Goal: Task Accomplishment & Management: Use online tool/utility

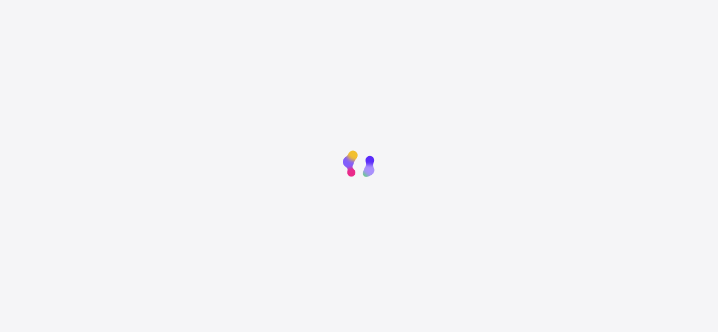
drag, startPoint x: 0, startPoint y: 0, endPoint x: 432, endPoint y: 344, distance: 551.9
click at [432, 331] on html "New Update Available Hello there, You can install SAFSIMS on your device for ea…" at bounding box center [359, 237] width 718 height 474
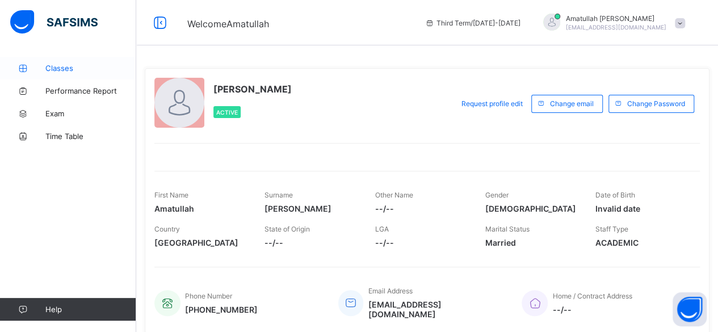
click at [79, 78] on link "Classes" at bounding box center [68, 68] width 136 height 23
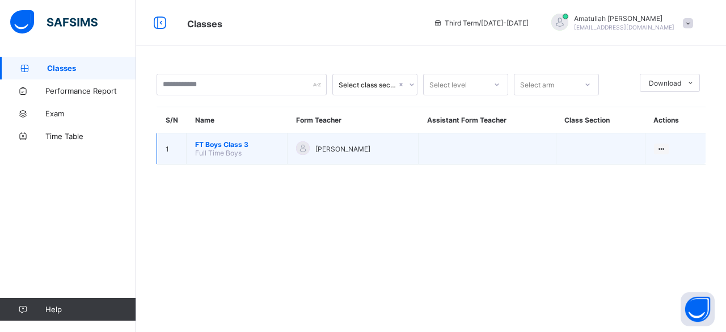
click at [300, 152] on div at bounding box center [303, 148] width 14 height 14
click at [185, 153] on td "1" at bounding box center [171, 148] width 29 height 31
click at [239, 146] on span "FT Boys Class 3" at bounding box center [236, 144] width 83 height 9
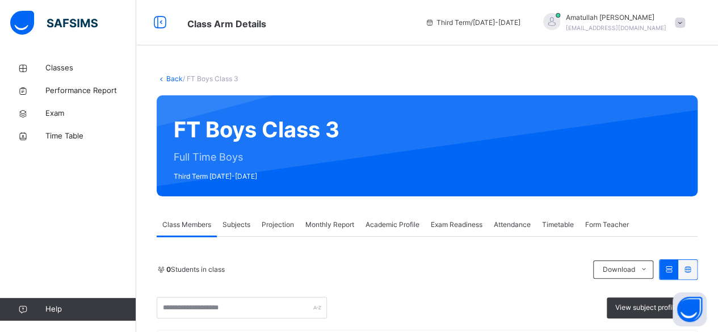
click at [177, 79] on link "Back" at bounding box center [174, 78] width 16 height 9
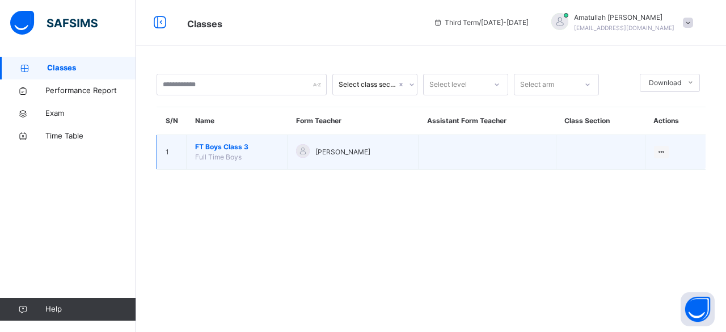
click at [239, 147] on span "FT Boys Class 3" at bounding box center [236, 147] width 83 height 10
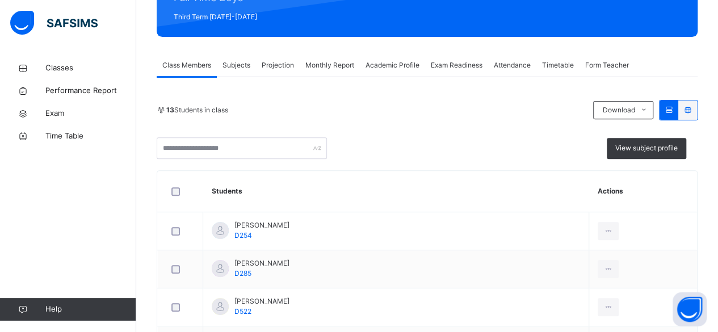
scroll to position [169, 0]
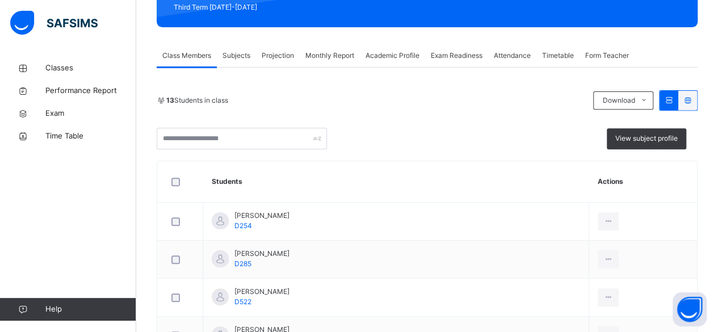
click at [278, 54] on span "Projection" at bounding box center [278, 55] width 32 height 10
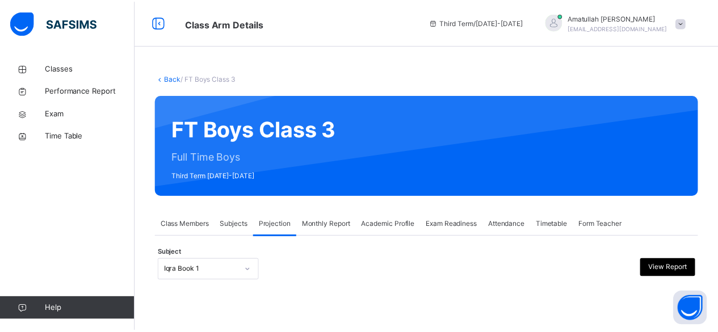
scroll to position [108, 0]
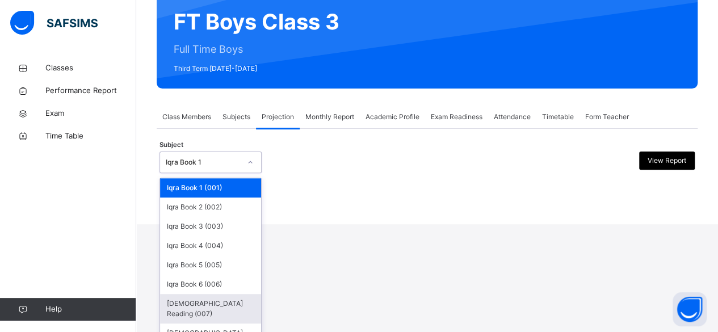
click at [184, 303] on div "[DEMOGRAPHIC_DATA] Reading (007)" at bounding box center [210, 308] width 101 height 29
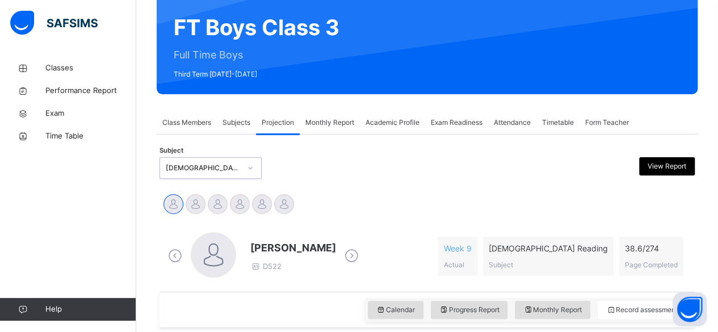
scroll to position [102, 0]
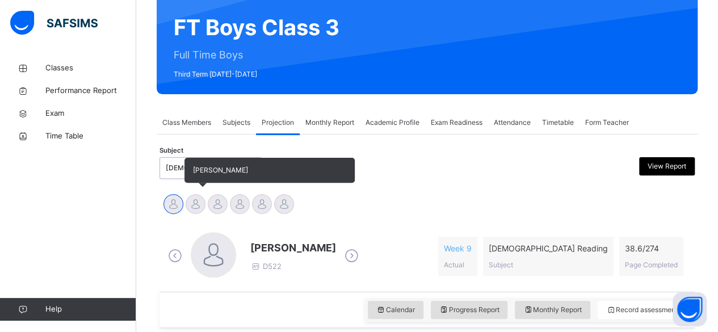
click at [199, 212] on div at bounding box center [196, 204] width 20 height 20
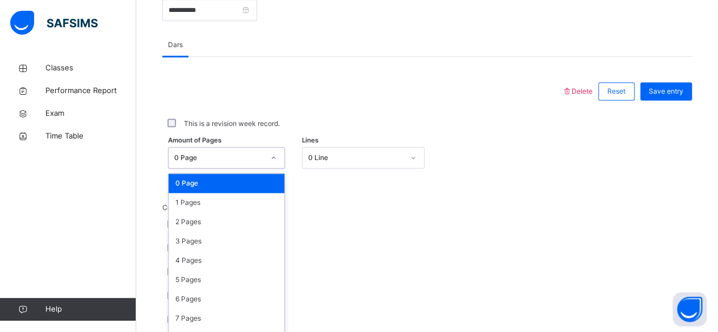
scroll to position [478, 0]
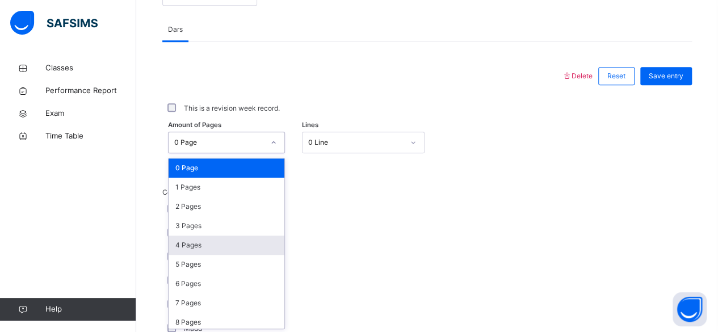
click at [218, 251] on div "4 Pages" at bounding box center [226, 244] width 116 height 19
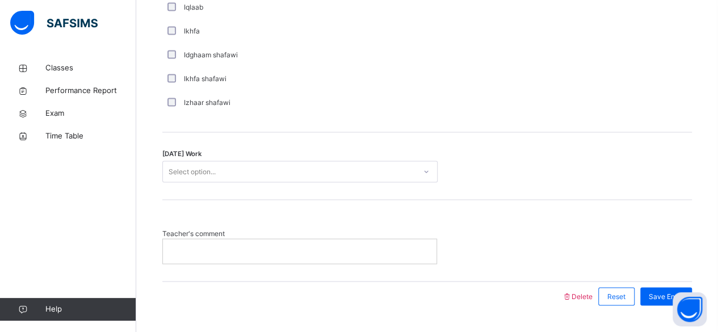
scroll to position [928, 0]
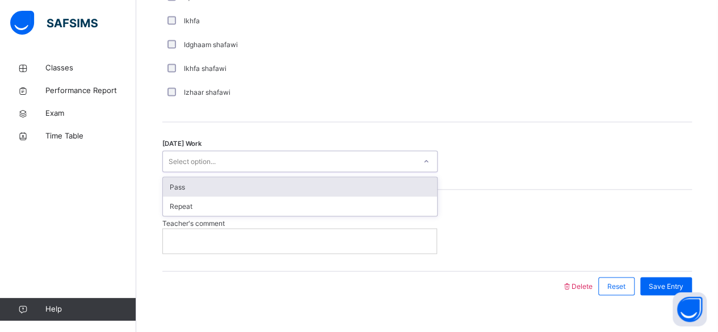
click at [250, 187] on div "Pass" at bounding box center [300, 186] width 274 height 19
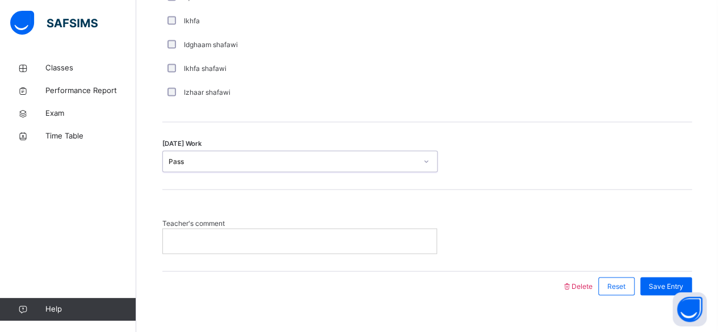
scroll to position [945, 0]
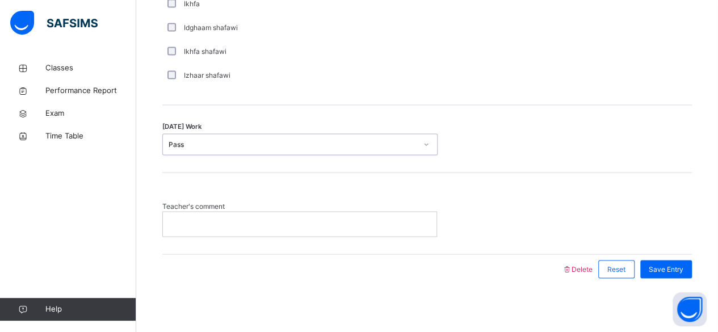
click at [297, 245] on div "Teacher's comment" at bounding box center [426, 212] width 529 height 81
click at [299, 246] on div "Teacher's comment" at bounding box center [426, 212] width 529 height 81
click at [279, 229] on div at bounding box center [299, 224] width 273 height 24
click at [681, 265] on span "Save Entry" at bounding box center [665, 269] width 35 height 10
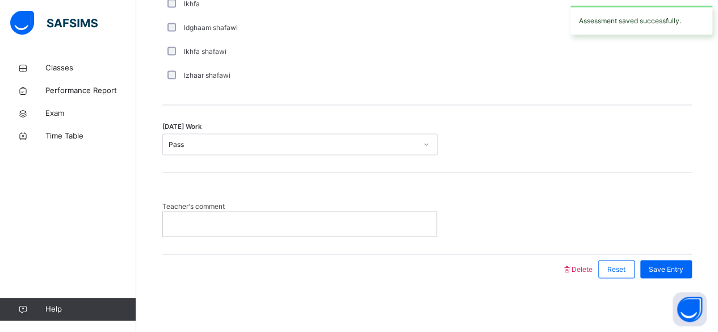
click at [239, 233] on div at bounding box center [299, 224] width 273 height 24
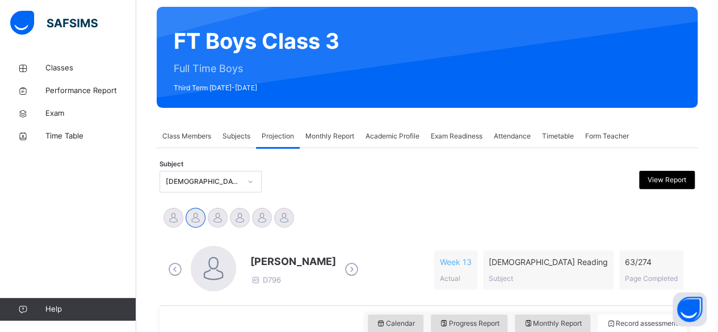
scroll to position [0, 0]
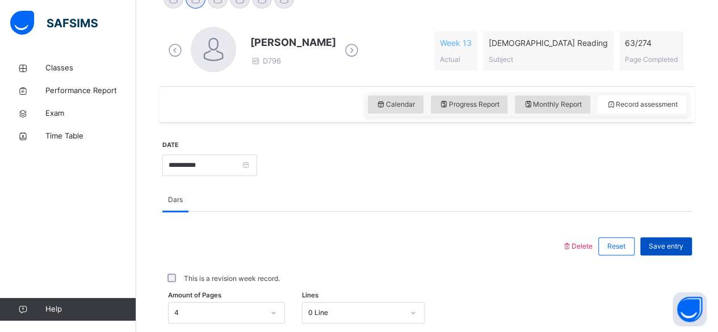
click at [676, 251] on div "Save entry" at bounding box center [666, 246] width 52 height 18
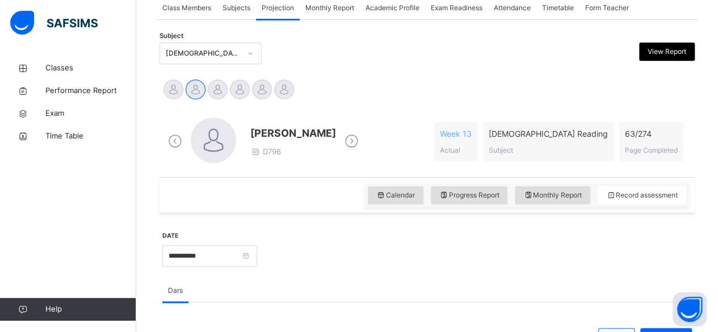
scroll to position [172, 0]
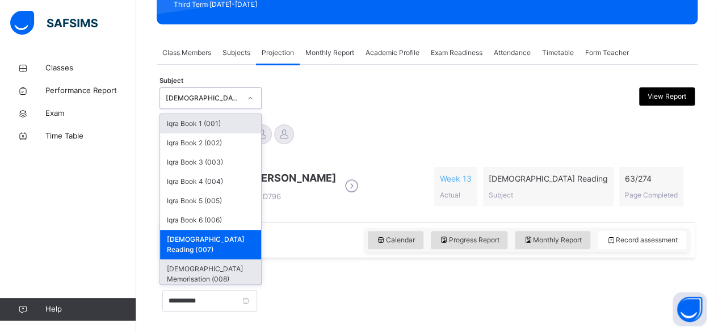
click at [228, 262] on div "[DEMOGRAPHIC_DATA] Memorisation (008)" at bounding box center [210, 273] width 101 height 29
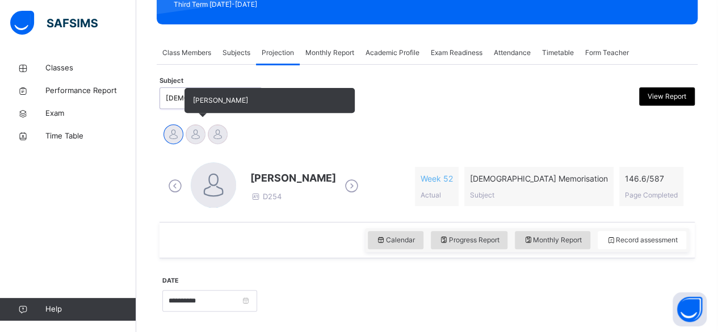
click at [196, 133] on div at bounding box center [196, 134] width 20 height 20
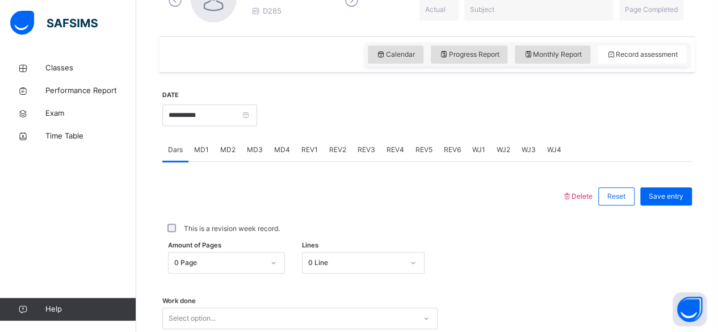
scroll to position [363, 0]
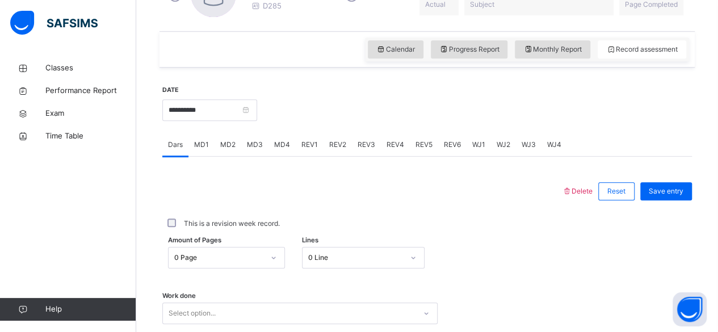
click at [284, 140] on span "MD4" at bounding box center [282, 145] width 16 height 10
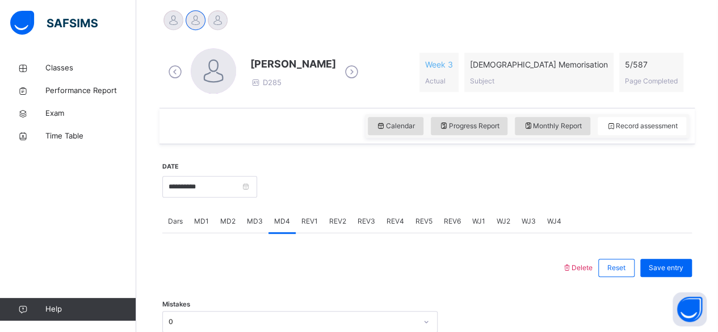
scroll to position [284, 0]
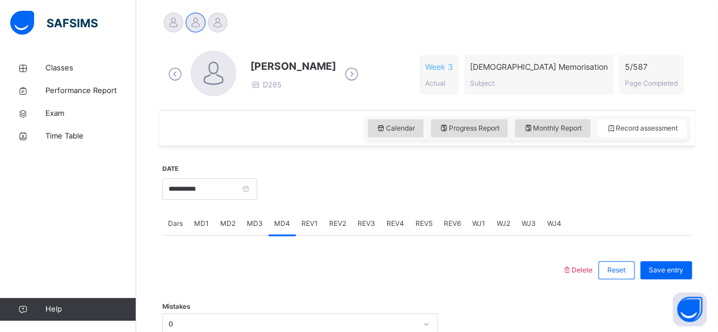
click at [174, 221] on span "Dars" at bounding box center [175, 223] width 15 height 10
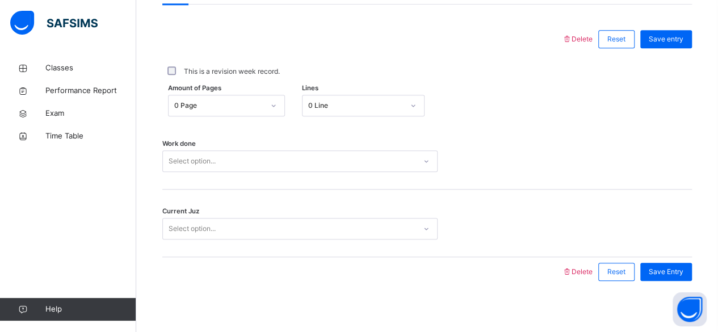
scroll to position [519, 0]
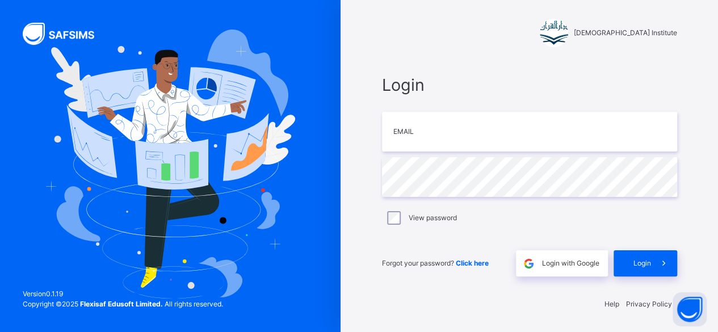
scroll to position [3, 0]
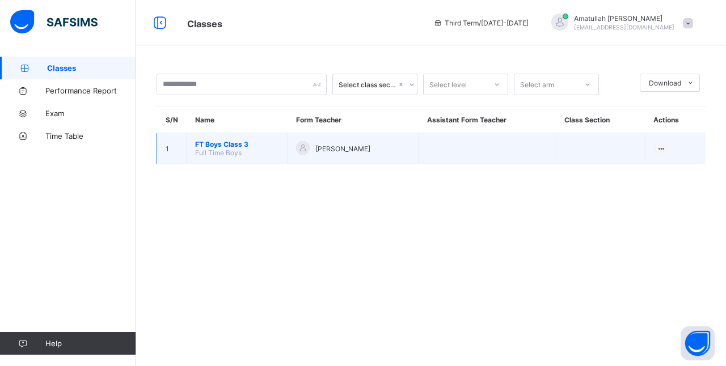
click at [206, 140] on span "FT Boys Class 3" at bounding box center [236, 144] width 83 height 9
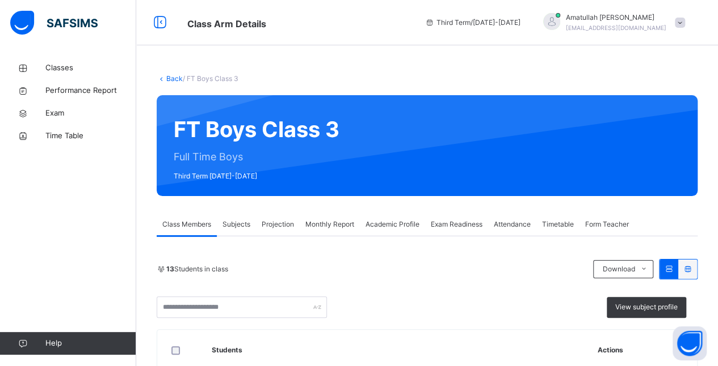
click at [279, 218] on div "Projection" at bounding box center [278, 224] width 44 height 23
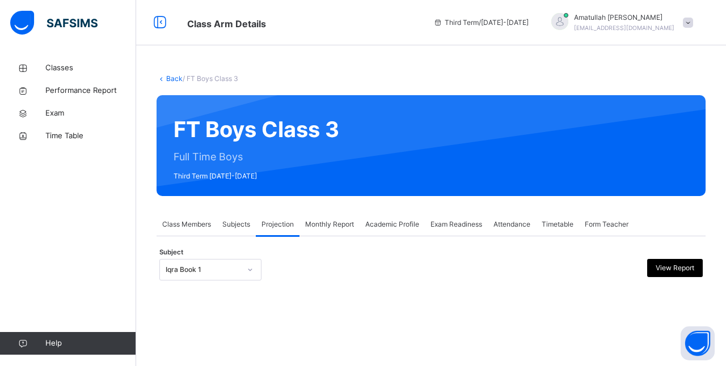
click at [184, 315] on div "Back / FT Boys Class 3 FT Boys Class 3 Full Time Boys Third Term 2024-2025 Clas…" at bounding box center [431, 189] width 590 height 264
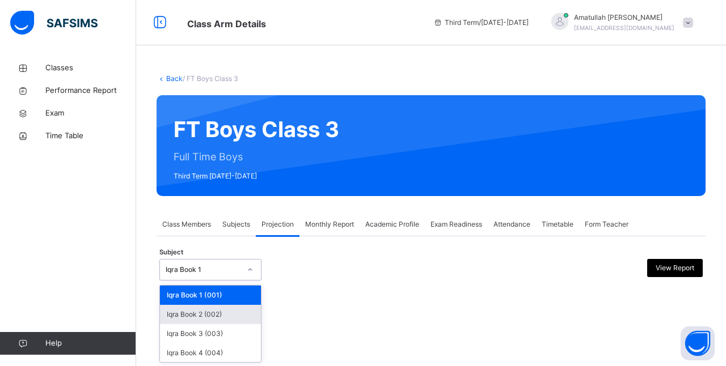
click at [179, 313] on div "Iqra Book 2 (002)" at bounding box center [210, 314] width 101 height 19
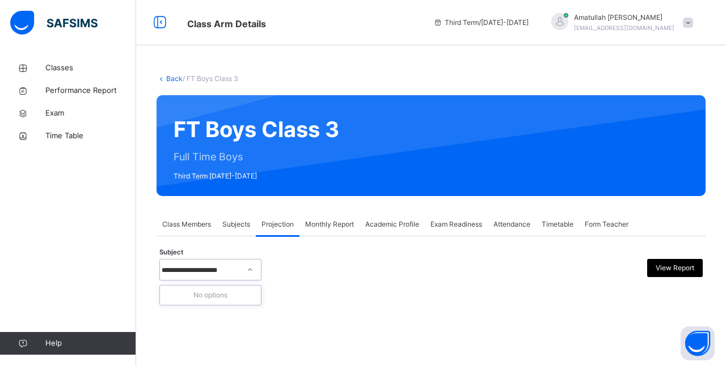
scroll to position [0, 3]
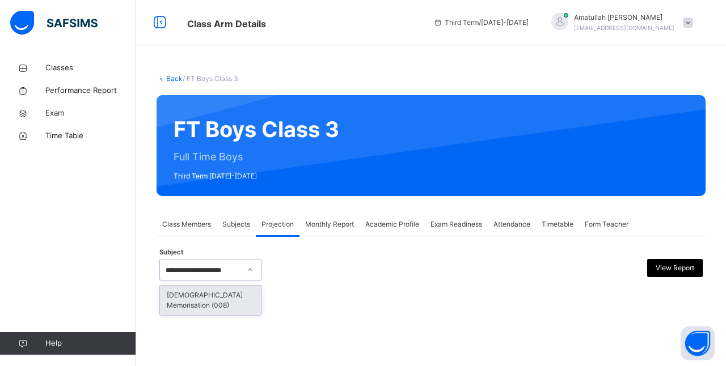
type input "**********"
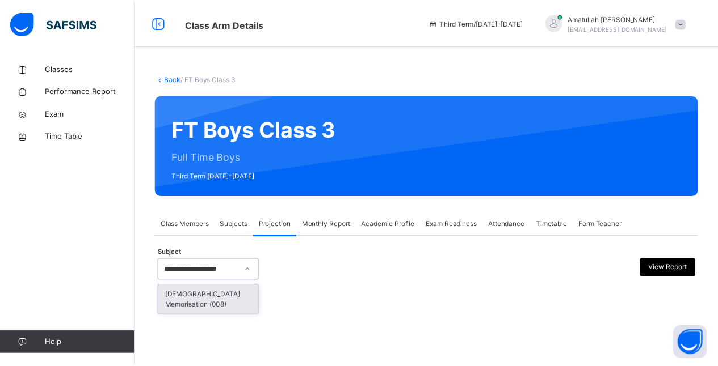
scroll to position [0, 0]
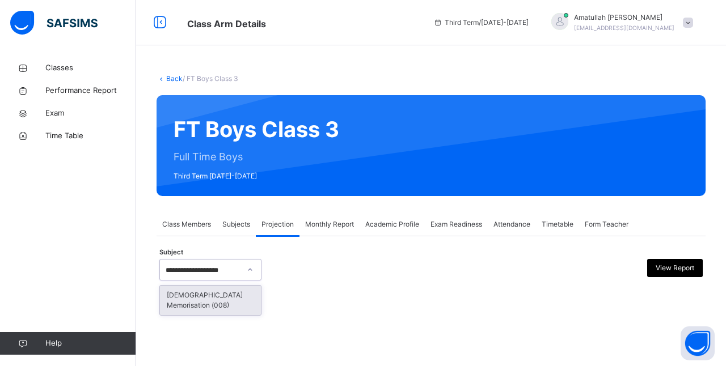
click at [182, 285] on div "[DEMOGRAPHIC_DATA] Memorisation (008)" at bounding box center [210, 300] width 102 height 31
click at [178, 292] on div "[DEMOGRAPHIC_DATA] Memorisation (008)" at bounding box center [210, 300] width 101 height 29
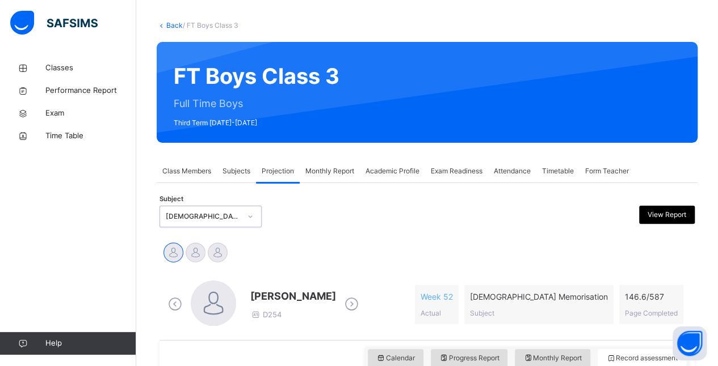
scroll to position [95, 0]
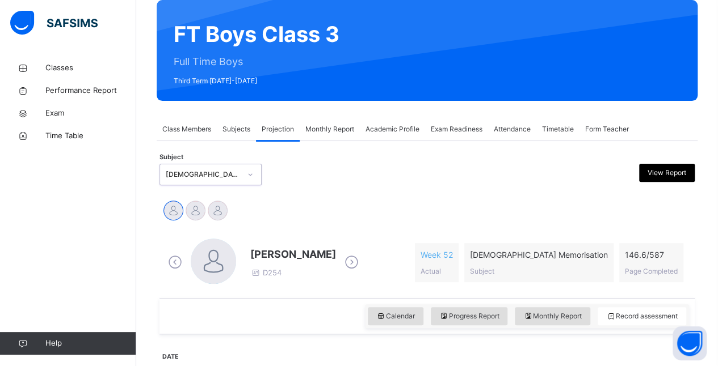
click at [356, 263] on icon at bounding box center [352, 262] width 20 height 17
click at [356, 263] on div "Ahmed Selami D285 Week 3 Actual Quran Memorisation Subject 5 / 587 Page Complet…" at bounding box center [427, 263] width 524 height 48
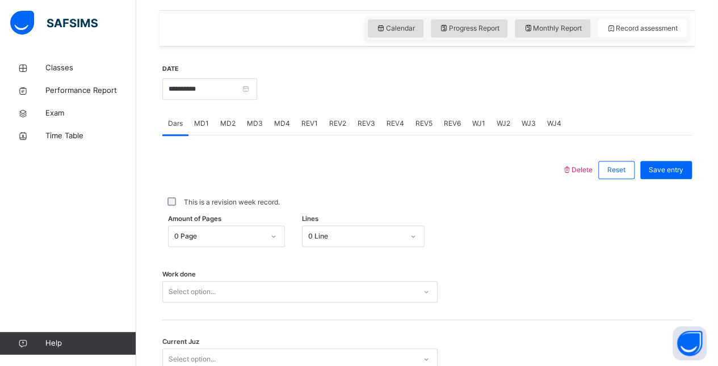
scroll to position [384, 0]
click at [279, 120] on span "MD4" at bounding box center [282, 123] width 16 height 10
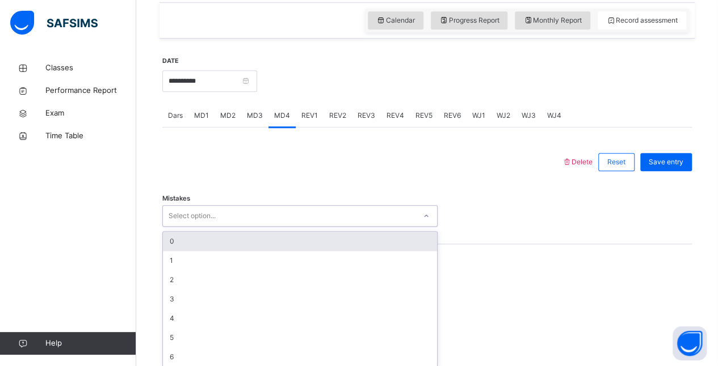
scroll to position [395, 0]
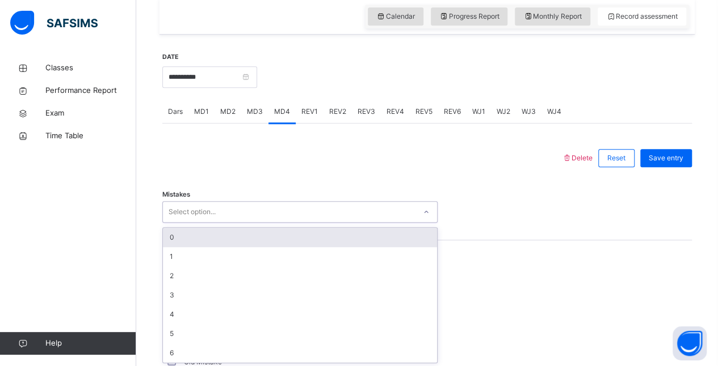
click at [250, 233] on div "0" at bounding box center [300, 237] width 274 height 19
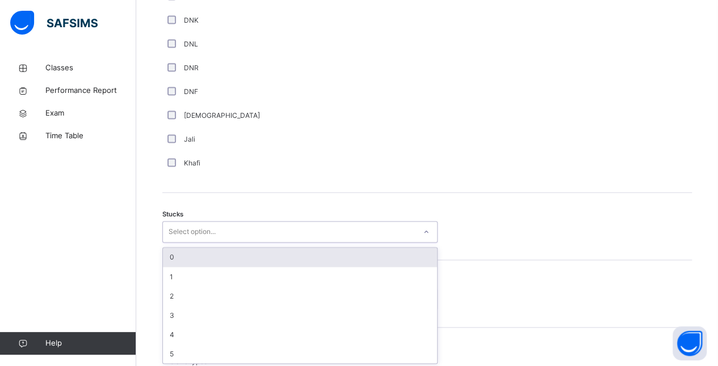
scroll to position [809, 0]
click at [17, 305] on div "Classes Performance Report Exam Time Table Help" at bounding box center [68, 205] width 136 height 321
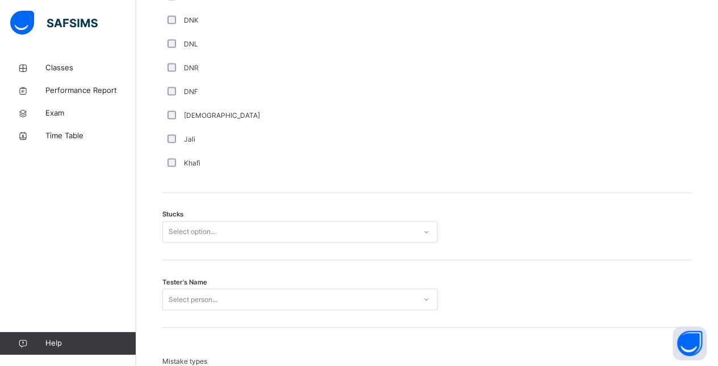
click at [356, 263] on div "Tester's Name Select person..." at bounding box center [426, 294] width 529 height 68
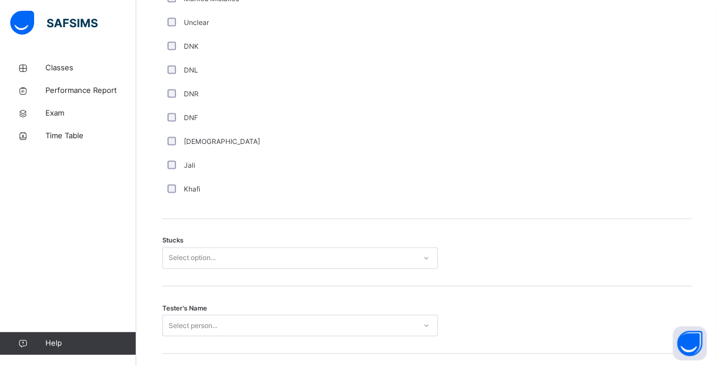
scroll to position [821, 0]
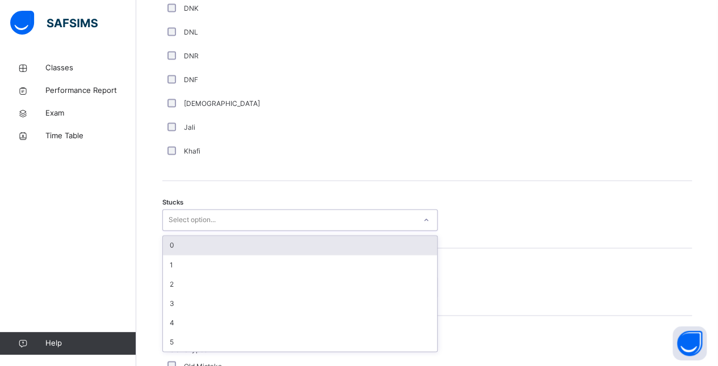
click at [262, 218] on div "Select option..." at bounding box center [289, 221] width 252 height 18
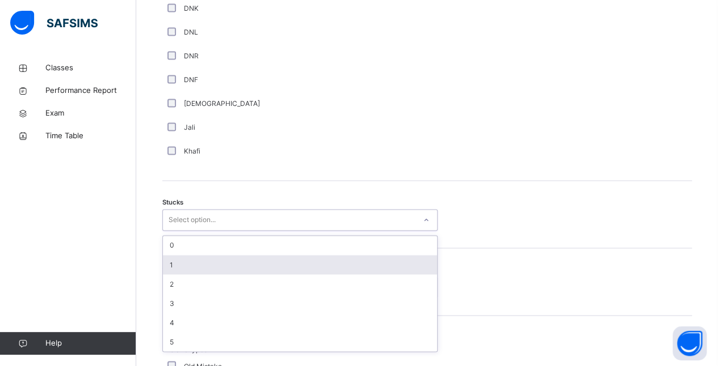
click at [199, 259] on div "1" at bounding box center [300, 264] width 274 height 19
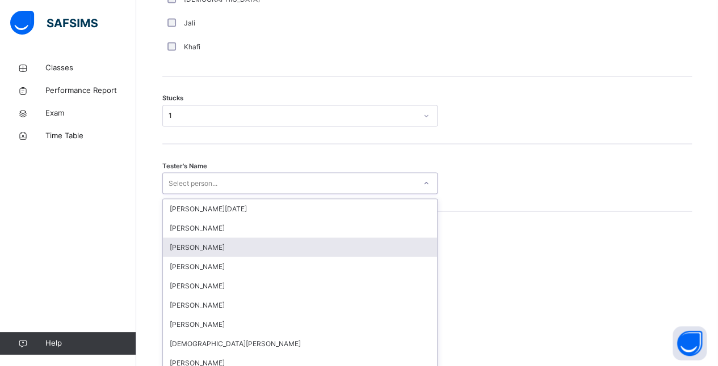
scroll to position [931, 0]
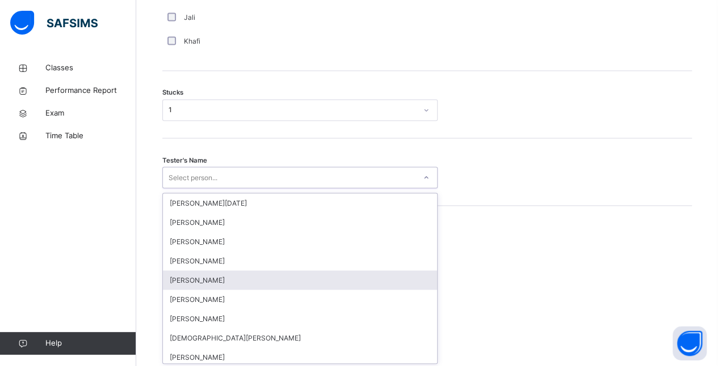
click at [210, 188] on div "option Sayed Ahmed focused, 5 of 88. 88 results available. Use Up and Down to c…" at bounding box center [299, 178] width 275 height 22
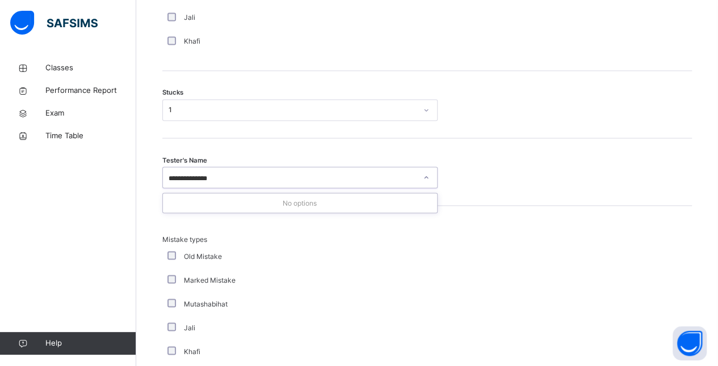
type input "**********"
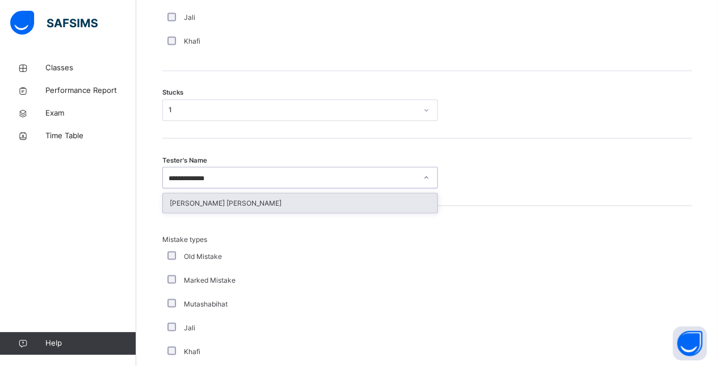
drag, startPoint x: 236, startPoint y: 204, endPoint x: 224, endPoint y: 203, distance: 12.5
click at [224, 203] on div "[PERSON_NAME] [PERSON_NAME]" at bounding box center [300, 202] width 274 height 19
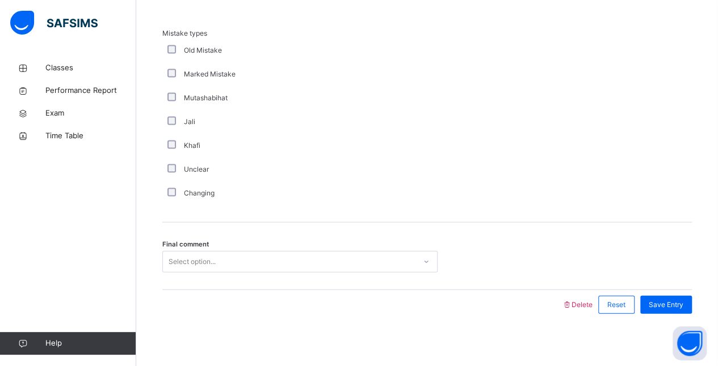
scroll to position [1137, 0]
click at [214, 268] on div "Select option..." at bounding box center [299, 262] width 275 height 22
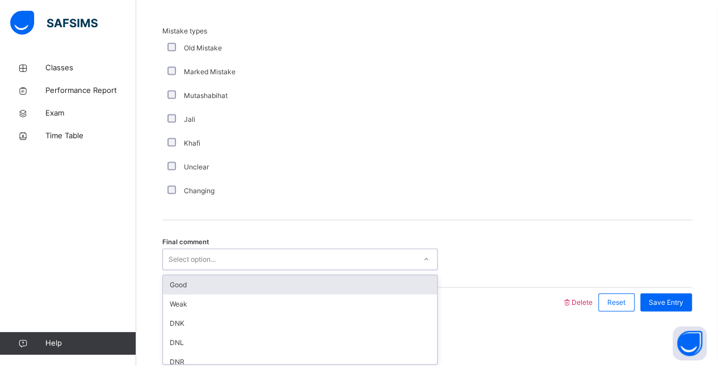
click at [205, 277] on div "Good" at bounding box center [300, 285] width 274 height 19
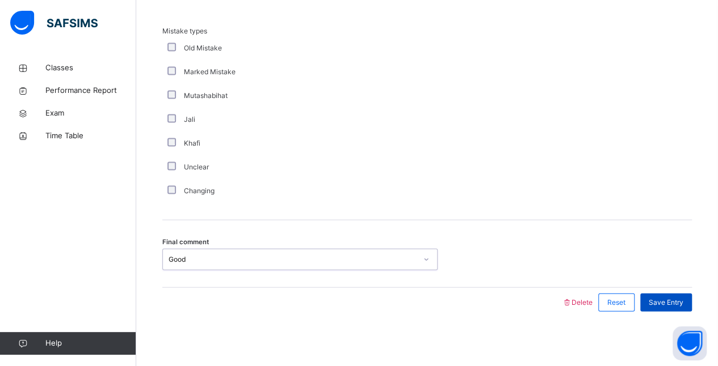
click at [674, 301] on span "Save Entry" at bounding box center [665, 303] width 35 height 10
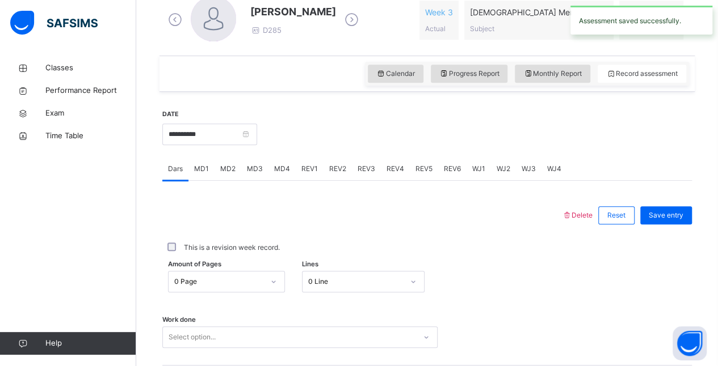
scroll to position [346, 0]
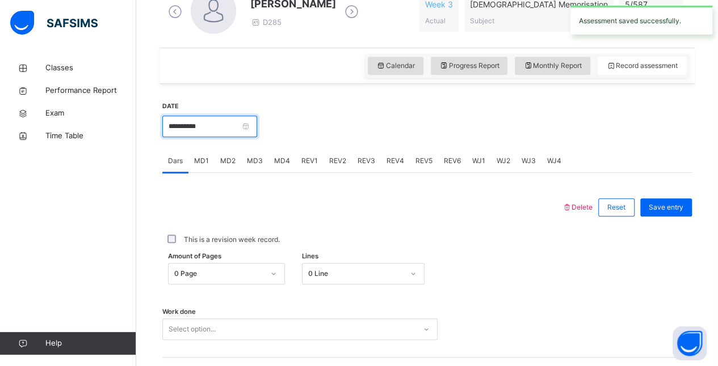
click at [239, 124] on input "**********" at bounding box center [209, 127] width 95 height 22
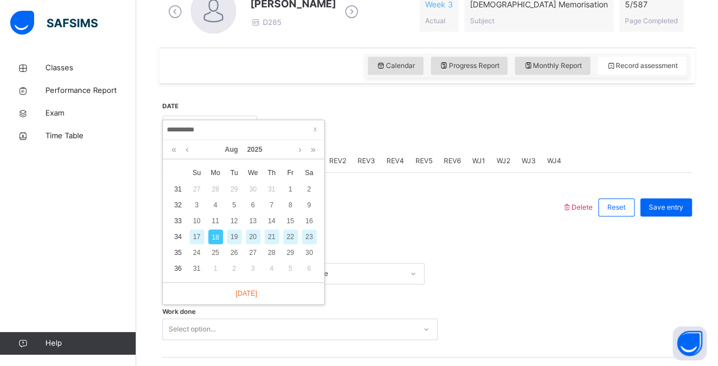
click at [405, 235] on div "This is a revision week record." at bounding box center [427, 240] width 524 height 10
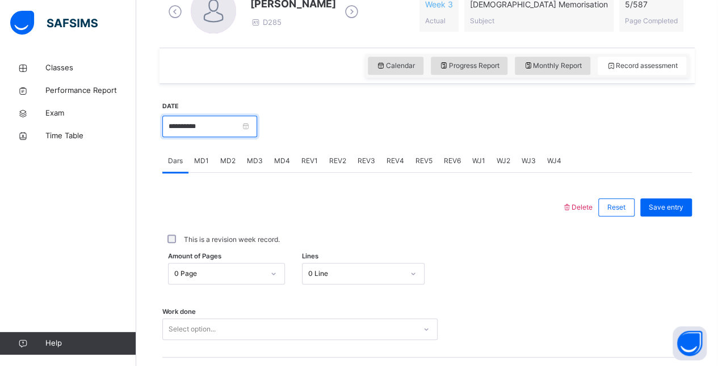
click at [176, 128] on input "**********" at bounding box center [209, 127] width 95 height 22
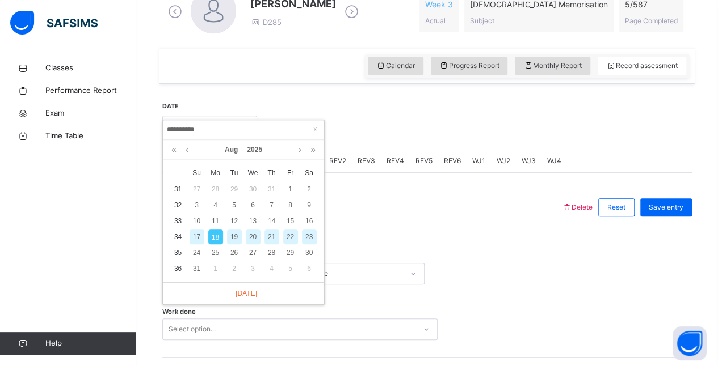
click at [196, 237] on div "17" at bounding box center [196, 237] width 15 height 15
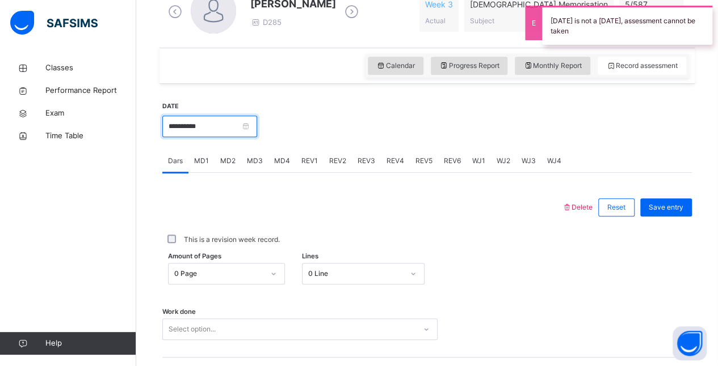
click at [238, 117] on input "**********" at bounding box center [209, 127] width 95 height 22
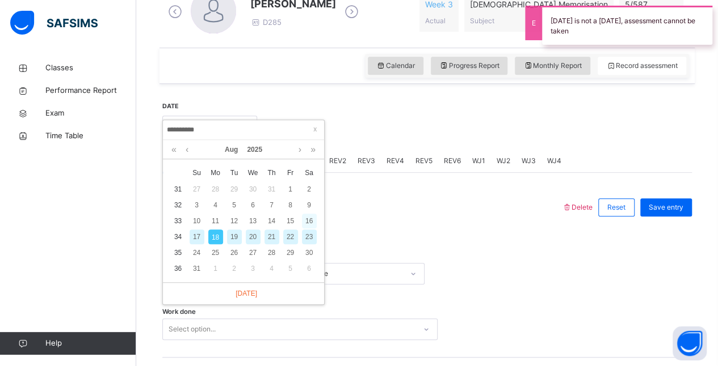
click at [309, 222] on div "16" at bounding box center [309, 221] width 15 height 15
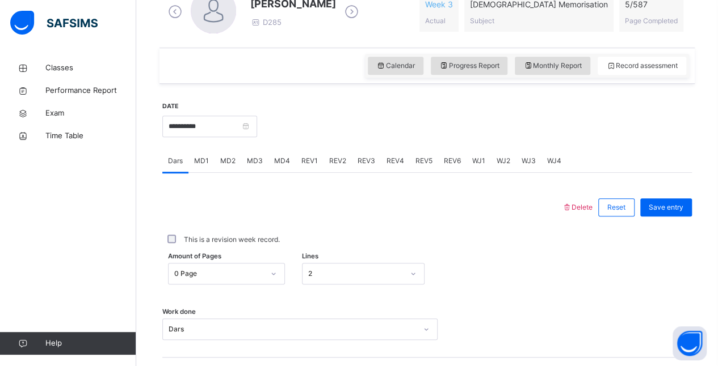
click at [276, 162] on span "MD4" at bounding box center [282, 161] width 16 height 10
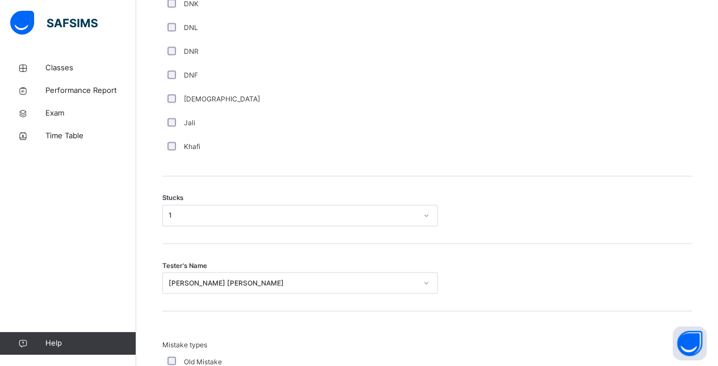
scroll to position [824, 0]
click at [368, 352] on div "Old Mistake" at bounding box center [304, 364] width 284 height 24
click at [359, 359] on div "Old Mistake" at bounding box center [304, 364] width 278 height 10
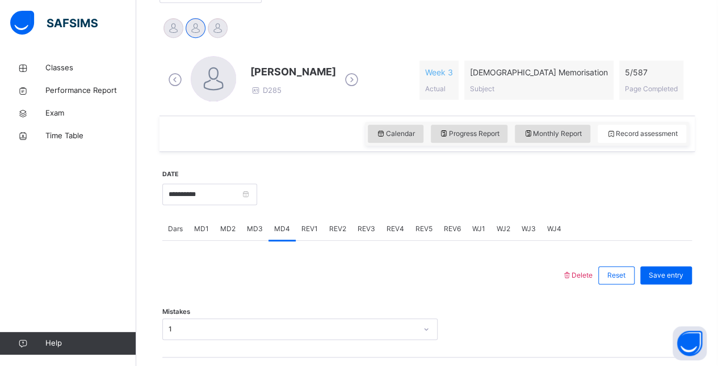
scroll to position [260, 0]
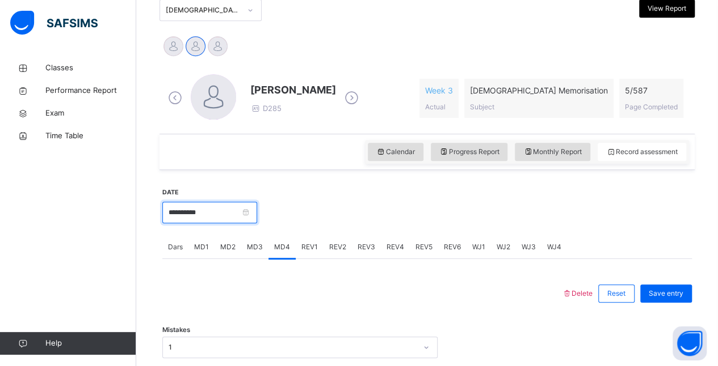
click at [227, 206] on input "**********" at bounding box center [209, 213] width 95 height 22
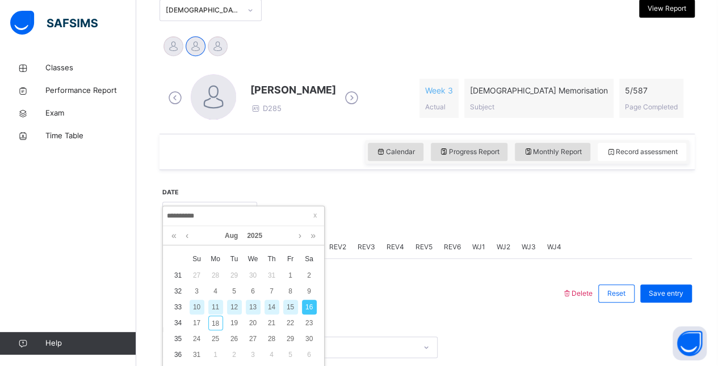
click at [290, 307] on div "15" at bounding box center [290, 307] width 15 height 15
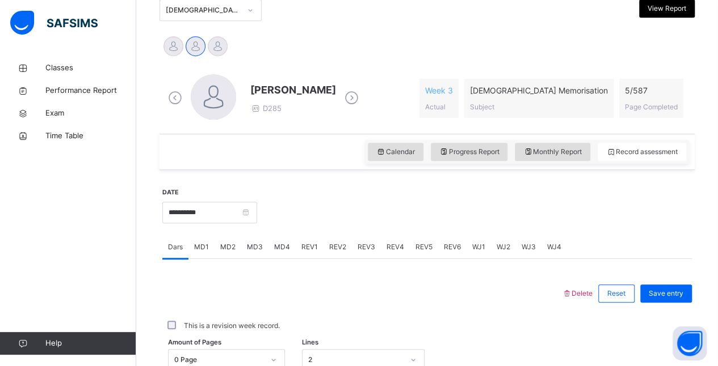
click at [284, 247] on span "MD4" at bounding box center [282, 247] width 16 height 10
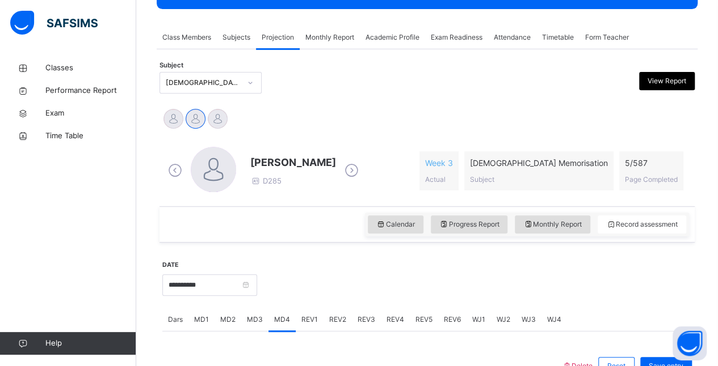
scroll to position [197, 0]
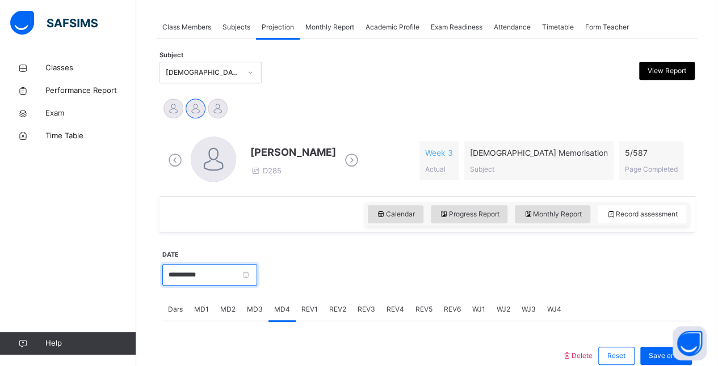
click at [225, 273] on input "**********" at bounding box center [209, 275] width 95 height 22
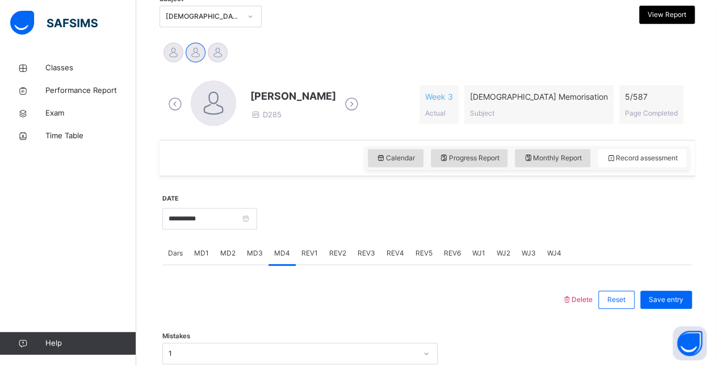
scroll to position [265, 0]
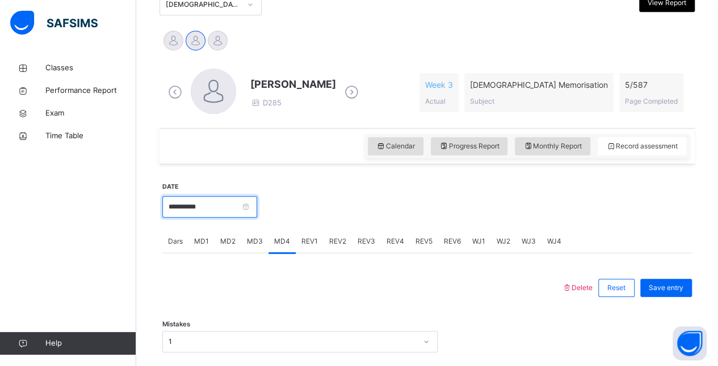
click at [257, 207] on input "**********" at bounding box center [209, 207] width 95 height 22
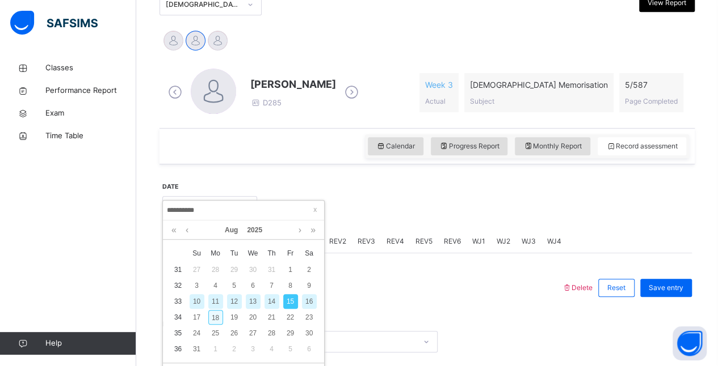
click at [214, 321] on div "18" at bounding box center [215, 317] width 15 height 15
type input "**********"
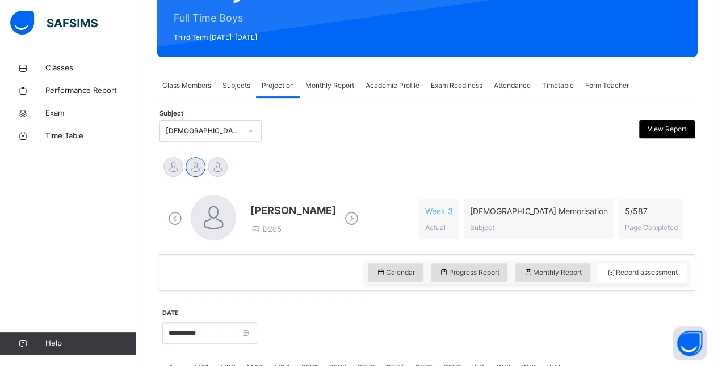
scroll to position [138, 0]
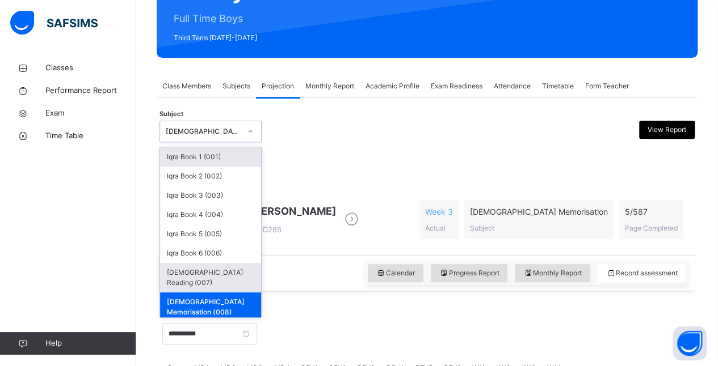
click at [226, 268] on div "[DEMOGRAPHIC_DATA] Reading (007)" at bounding box center [210, 277] width 101 height 29
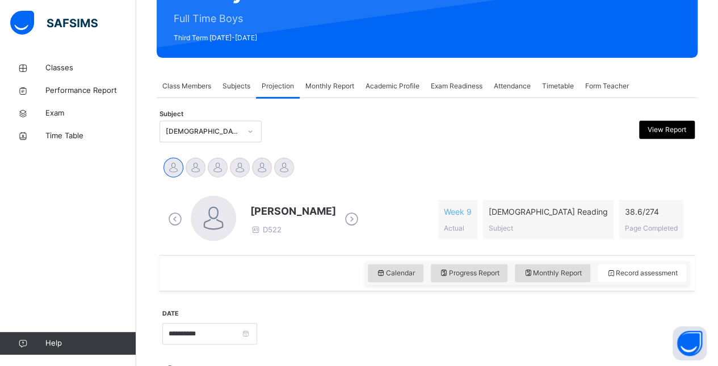
click at [342, 221] on icon at bounding box center [352, 219] width 20 height 17
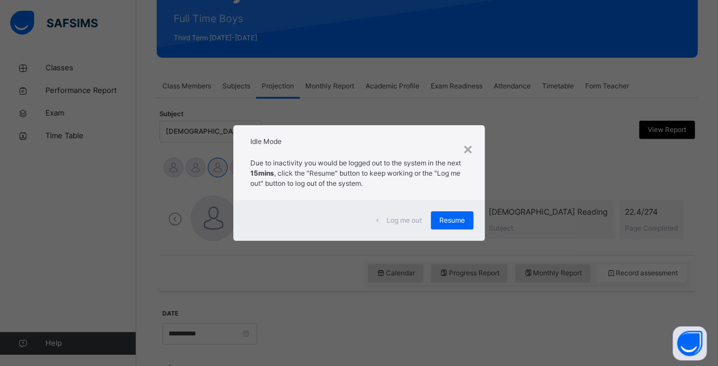
click at [481, 140] on div "Idle Mode" at bounding box center [358, 138] width 251 height 27
click at [472, 152] on div "×" at bounding box center [467, 149] width 11 height 24
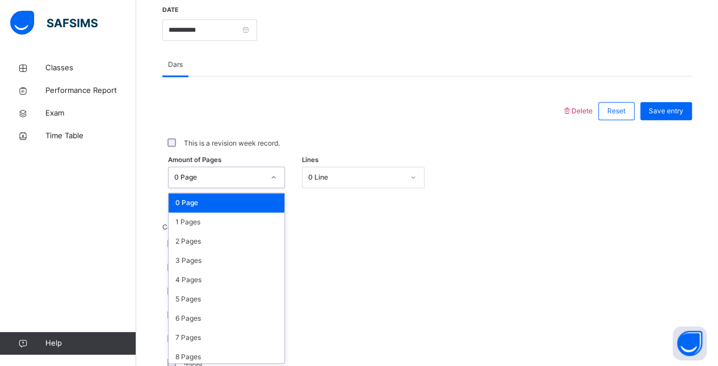
scroll to position [443, 0]
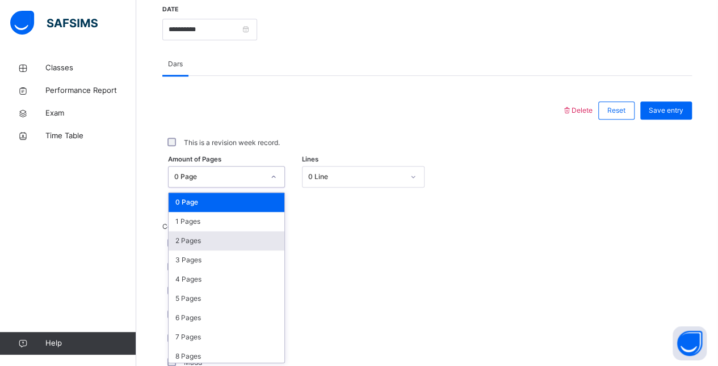
click at [204, 240] on div "2 Pages" at bounding box center [226, 240] width 116 height 19
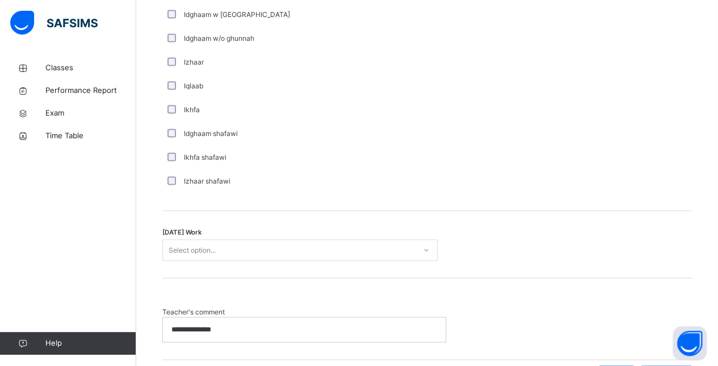
scroll to position [911, 0]
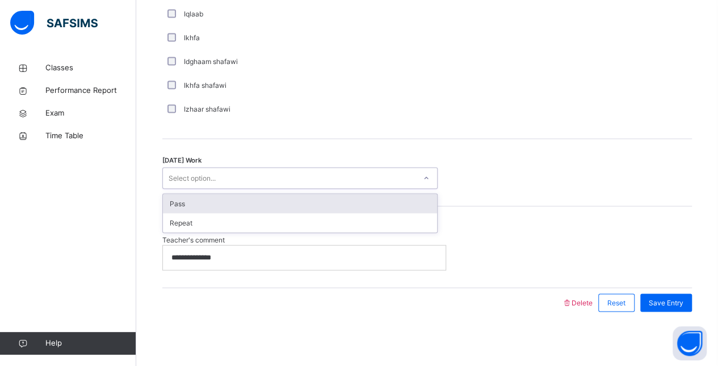
click at [247, 200] on div "Pass" at bounding box center [300, 203] width 274 height 19
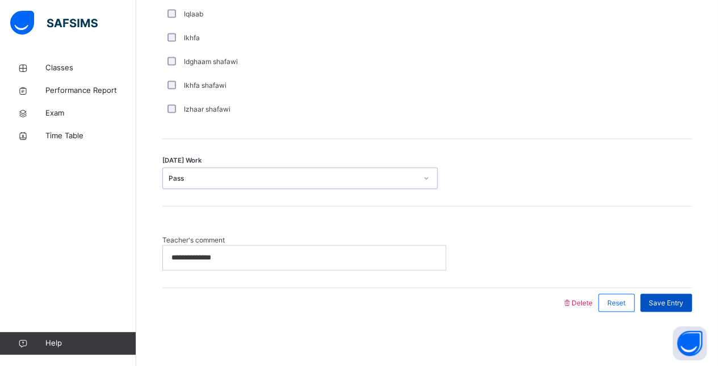
click at [676, 294] on div "Save Entry" at bounding box center [666, 303] width 52 height 18
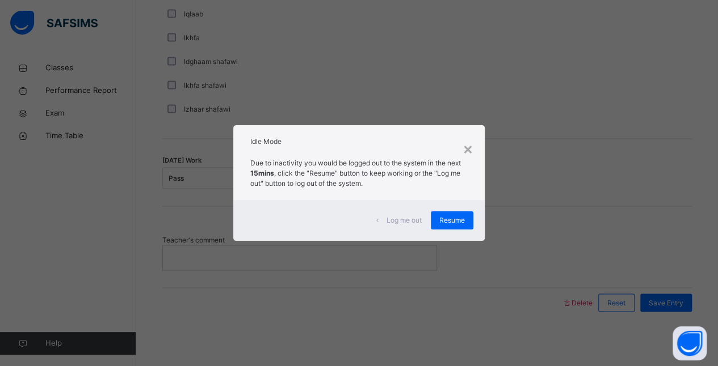
click at [480, 237] on div "Log me out Resume" at bounding box center [358, 220] width 251 height 41
click at [449, 227] on div "Resume" at bounding box center [452, 221] width 43 height 18
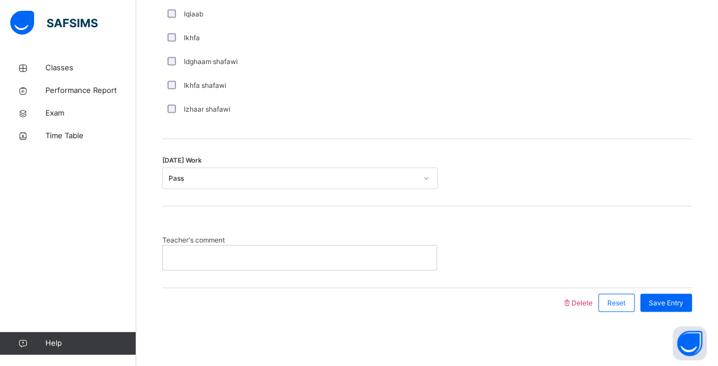
click at [445, 229] on div "Teacher's comment" at bounding box center [426, 246] width 529 height 81
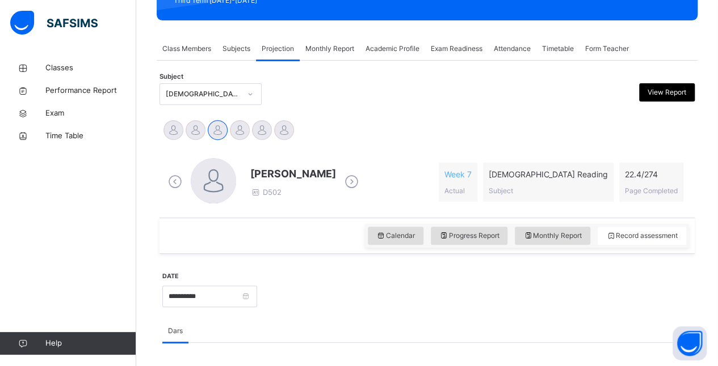
scroll to position [176, 0]
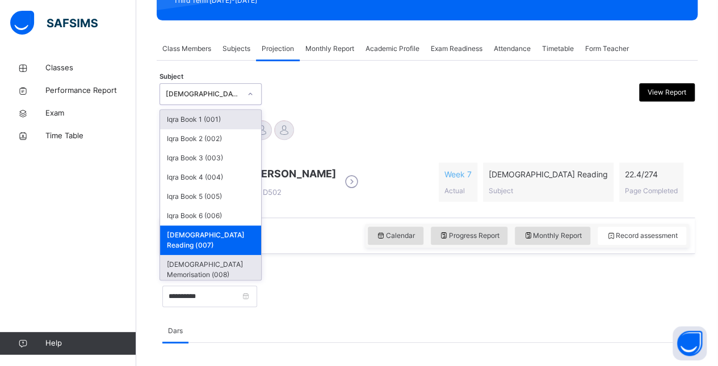
click at [212, 255] on div "[DEMOGRAPHIC_DATA] Memorisation (008)" at bounding box center [210, 269] width 101 height 29
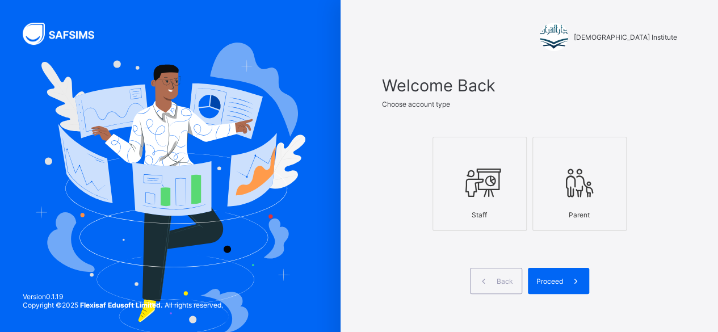
click at [541, 252] on span at bounding box center [529, 259] width 295 height 17
click at [553, 287] on div "Proceed" at bounding box center [558, 281] width 61 height 26
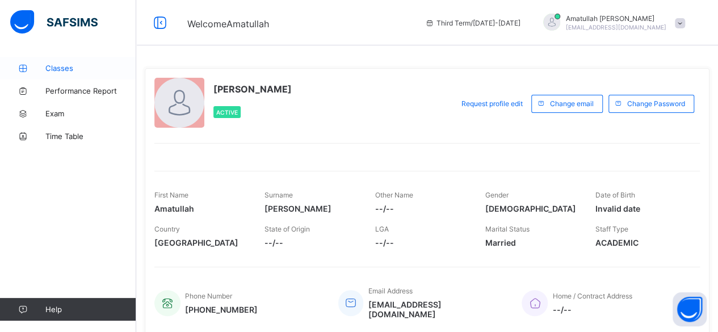
click at [47, 71] on span "Classes" at bounding box center [90, 68] width 91 height 9
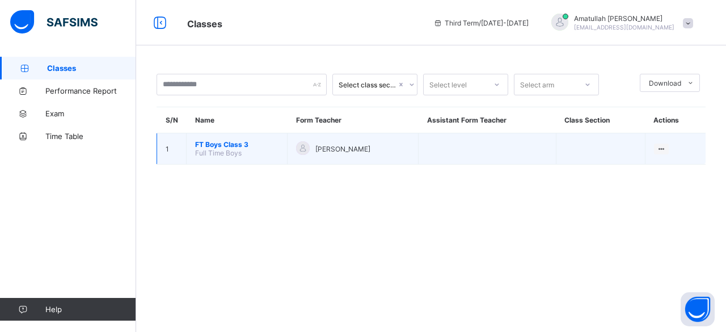
click at [241, 144] on span "FT Boys Class 3" at bounding box center [236, 144] width 83 height 9
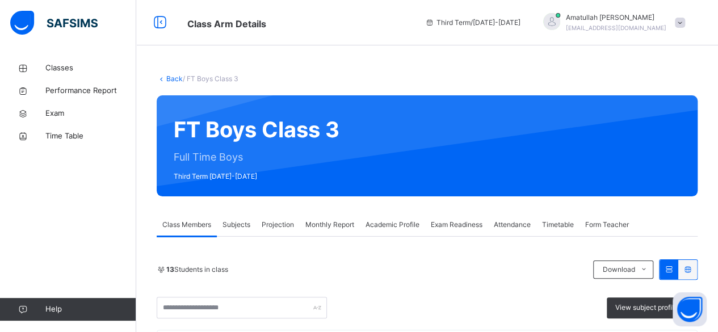
click at [280, 220] on span "Projection" at bounding box center [278, 225] width 32 height 10
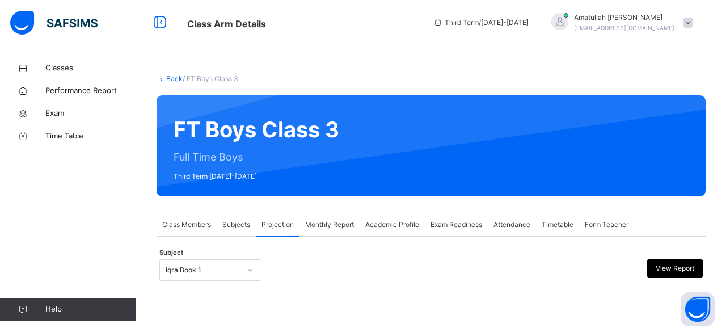
click at [182, 297] on div "Back / FT Boys Class 3 FT Boys Class 3 Full Time Boys Third Term [DATE]-[DATE] …" at bounding box center [431, 189] width 590 height 264
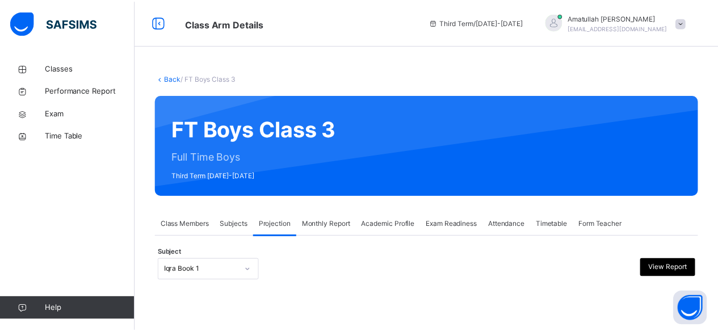
scroll to position [108, 0]
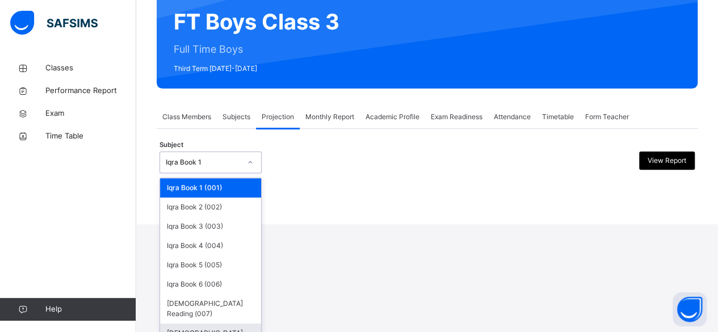
click at [194, 323] on div "[DEMOGRAPHIC_DATA] Memorisation (008)" at bounding box center [210, 337] width 101 height 29
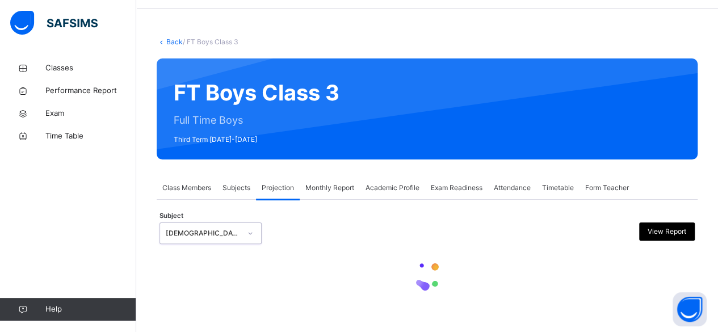
scroll to position [0, 0]
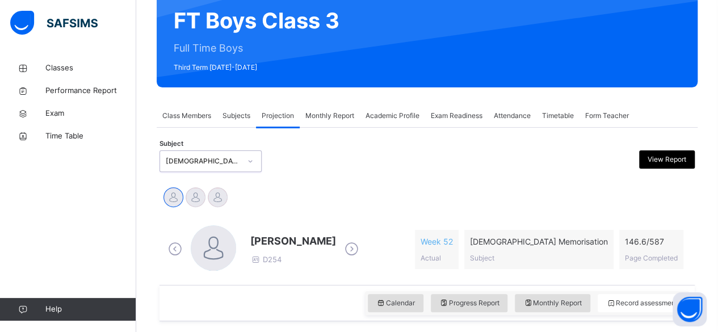
click at [355, 246] on icon at bounding box center [352, 249] width 20 height 17
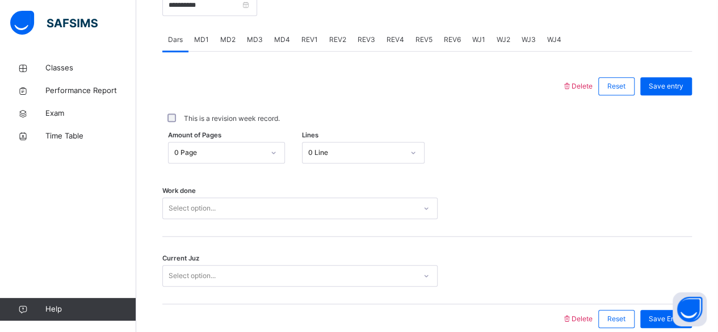
scroll to position [469, 0]
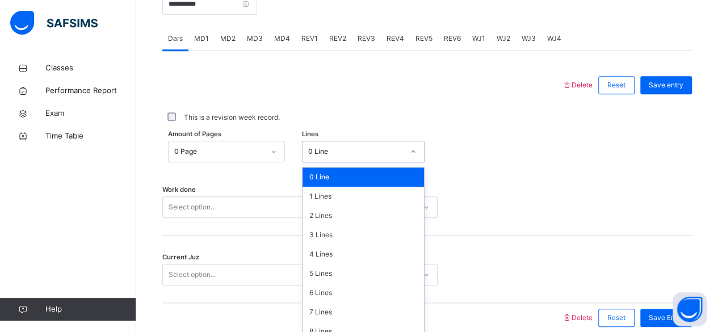
click at [343, 154] on div "Amount of Pages 0 Page Lines option 0 Line focused, 1 of 16. 16 results availab…" at bounding box center [426, 151] width 529 height 33
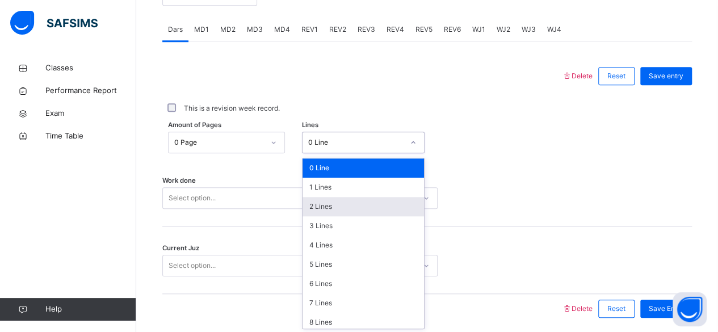
click at [343, 201] on div "2 Lines" at bounding box center [362, 206] width 121 height 19
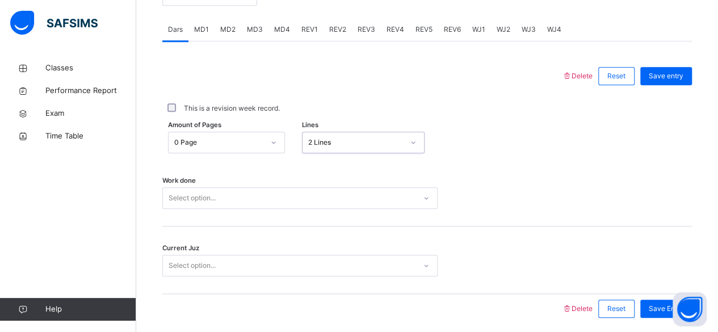
click at [343, 201] on div "Select option..." at bounding box center [299, 198] width 275 height 22
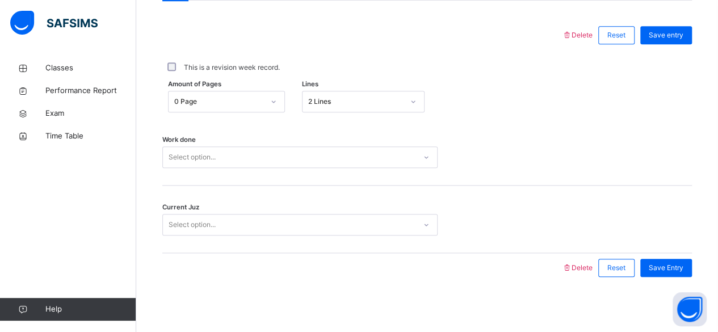
click at [315, 168] on div "Work done Select option..." at bounding box center [426, 152] width 529 height 68
drag, startPoint x: 315, startPoint y: 168, endPoint x: 313, endPoint y: 142, distance: 25.6
click at [313, 142] on div "Work done Select option..." at bounding box center [426, 152] width 529 height 68
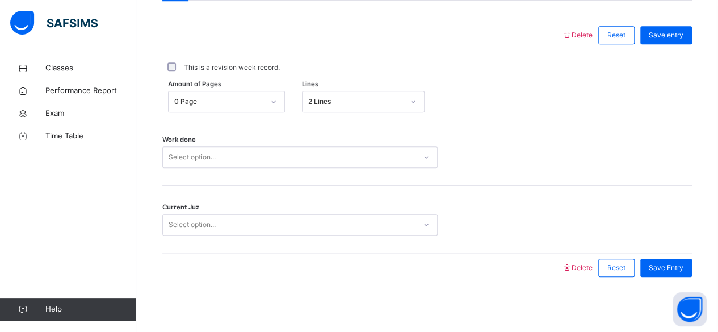
click at [313, 153] on div "Select option..." at bounding box center [289, 158] width 252 height 18
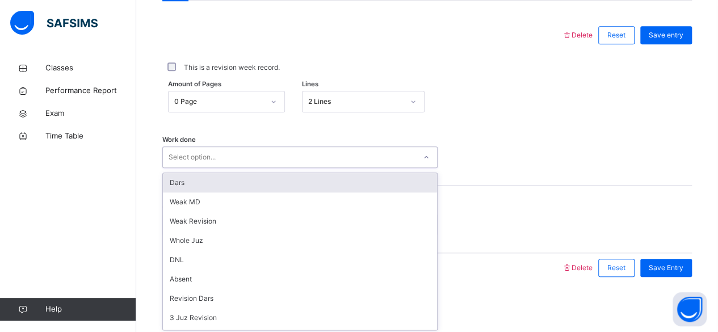
click at [303, 177] on div "Dars" at bounding box center [300, 182] width 274 height 19
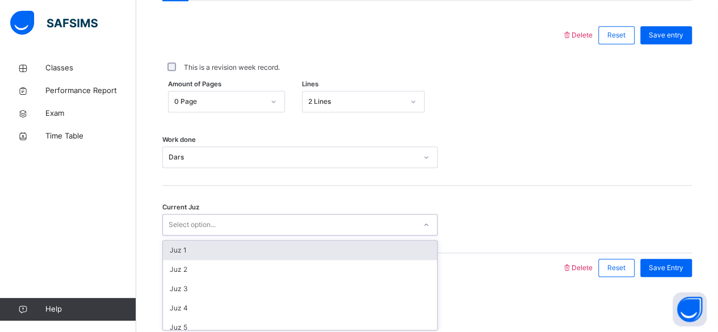
click at [263, 227] on div "Select option..." at bounding box center [289, 225] width 252 height 18
type input "******"
click at [234, 246] on div "Juz 26" at bounding box center [300, 250] width 274 height 19
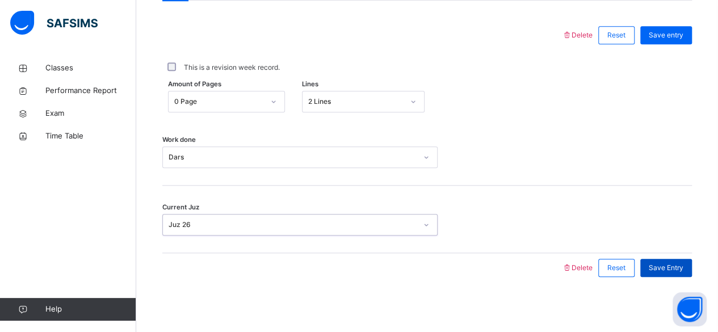
click at [683, 263] on span "Save Entry" at bounding box center [665, 268] width 35 height 10
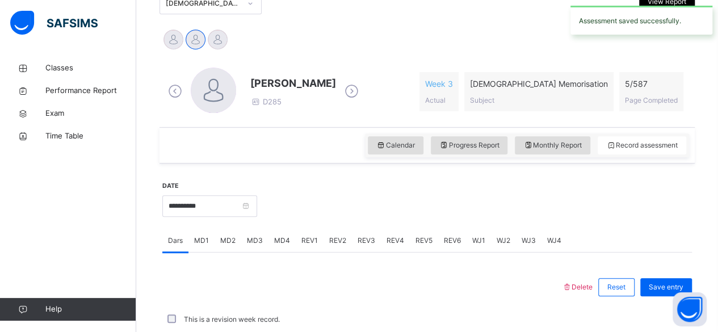
scroll to position [263, 0]
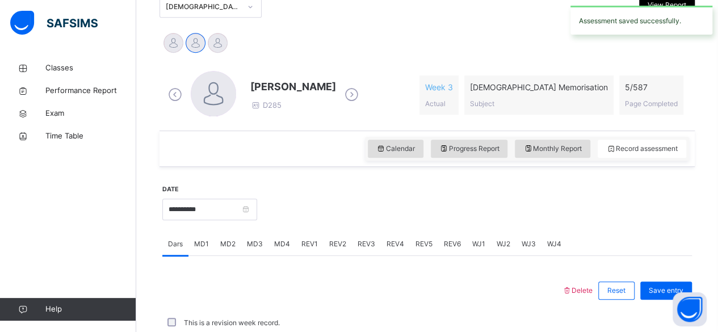
click at [342, 96] on icon at bounding box center [352, 94] width 20 height 17
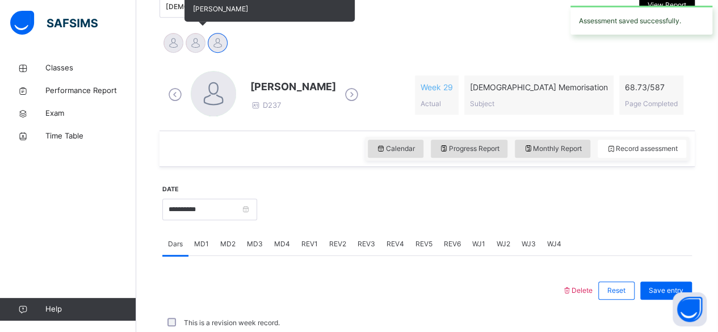
click at [201, 41] on div at bounding box center [196, 43] width 20 height 20
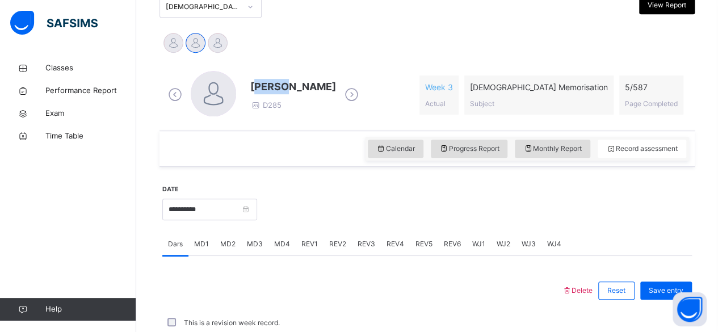
drag, startPoint x: 254, startPoint y: 83, endPoint x: 287, endPoint y: 87, distance: 33.1
click at [287, 87] on span "[PERSON_NAME]" at bounding box center [293, 86] width 86 height 15
click at [251, 82] on span "[PERSON_NAME]" at bounding box center [293, 86] width 86 height 15
drag, startPoint x: 252, startPoint y: 82, endPoint x: 283, endPoint y: 90, distance: 31.6
click at [280, 88] on span "[PERSON_NAME]" at bounding box center [293, 86] width 86 height 15
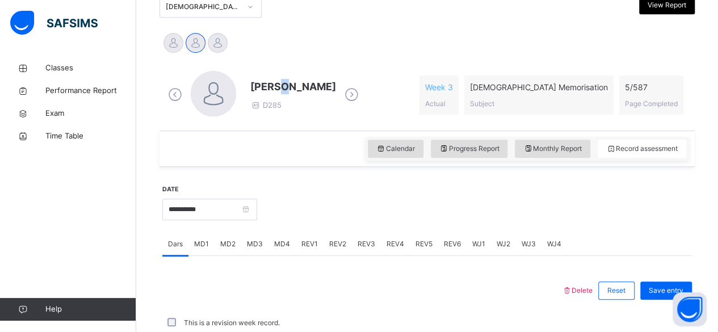
drag, startPoint x: 288, startPoint y: 91, endPoint x: 300, endPoint y: 91, distance: 11.4
click at [298, 91] on span "[PERSON_NAME]" at bounding box center [293, 86] width 86 height 15
click at [258, 83] on span "[PERSON_NAME]" at bounding box center [293, 86] width 86 height 15
drag, startPoint x: 253, startPoint y: 84, endPoint x: 265, endPoint y: 84, distance: 11.9
click at [265, 84] on span "[PERSON_NAME]" at bounding box center [293, 86] width 86 height 15
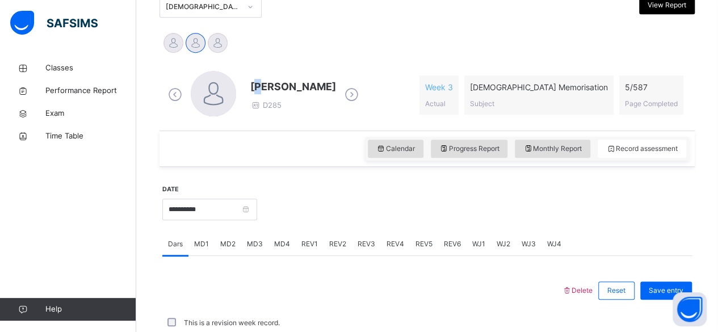
click at [254, 81] on span "[PERSON_NAME]" at bounding box center [293, 86] width 86 height 15
click at [260, 105] on div "[PERSON_NAME] D285" at bounding box center [293, 95] width 86 height 32
click at [252, 86] on span "[PERSON_NAME]" at bounding box center [293, 86] width 86 height 15
drag, startPoint x: 254, startPoint y: 88, endPoint x: 254, endPoint y: 78, distance: 9.6
click at [255, 79] on span "[PERSON_NAME]" at bounding box center [293, 86] width 86 height 15
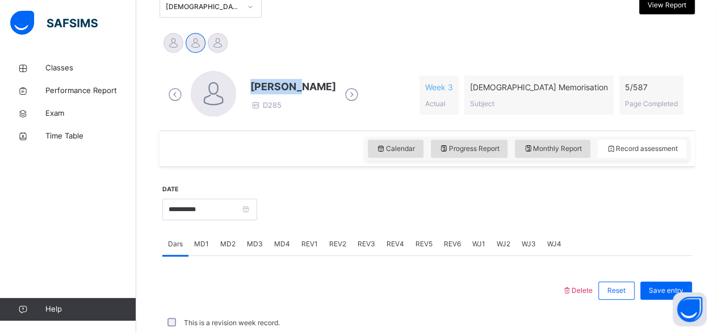
drag, startPoint x: 253, startPoint y: 82, endPoint x: 295, endPoint y: 83, distance: 42.0
click at [293, 82] on span "[PERSON_NAME]" at bounding box center [293, 86] width 86 height 15
click at [307, 88] on span "[PERSON_NAME]" at bounding box center [293, 86] width 86 height 15
drag, startPoint x: 253, startPoint y: 86, endPoint x: 267, endPoint y: 87, distance: 13.7
click at [256, 88] on span "[PERSON_NAME]" at bounding box center [293, 86] width 86 height 15
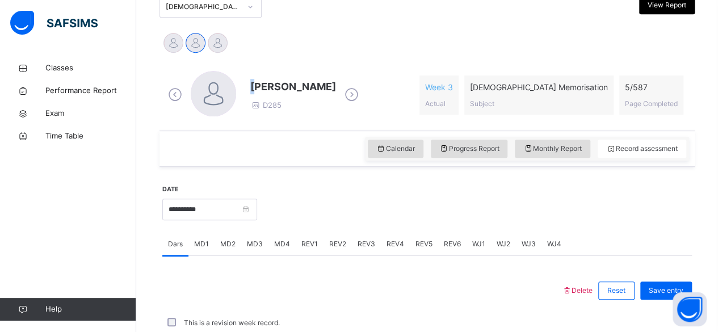
click at [253, 88] on span "[PERSON_NAME]" at bounding box center [293, 86] width 86 height 15
drag, startPoint x: 253, startPoint y: 88, endPoint x: 327, endPoint y: 86, distance: 73.8
click at [327, 86] on div "[PERSON_NAME] D285" at bounding box center [263, 95] width 196 height 48
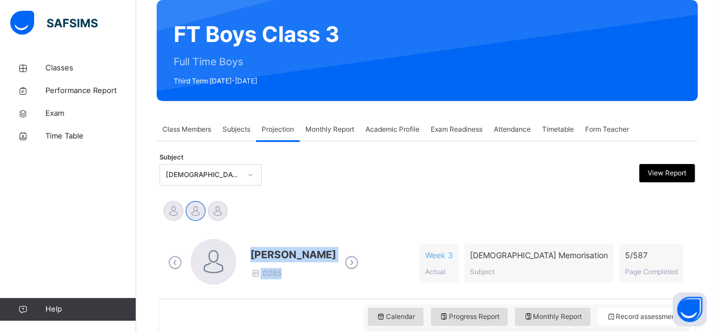
scroll to position [92, 0]
